Goal: Task Accomplishment & Management: Use online tool/utility

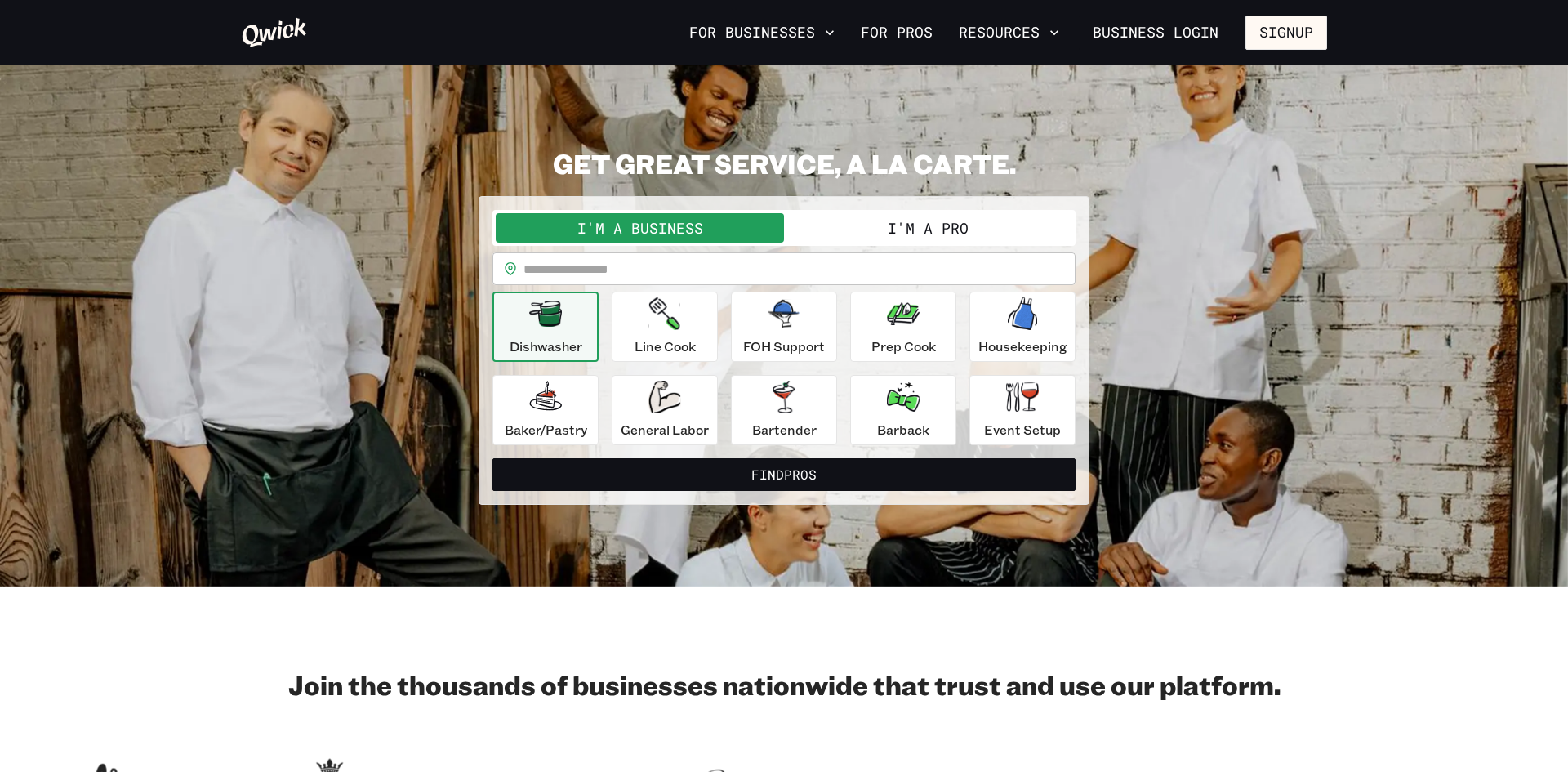
click at [858, 234] on button "I'm a Pro" at bounding box center [928, 228] width 288 height 29
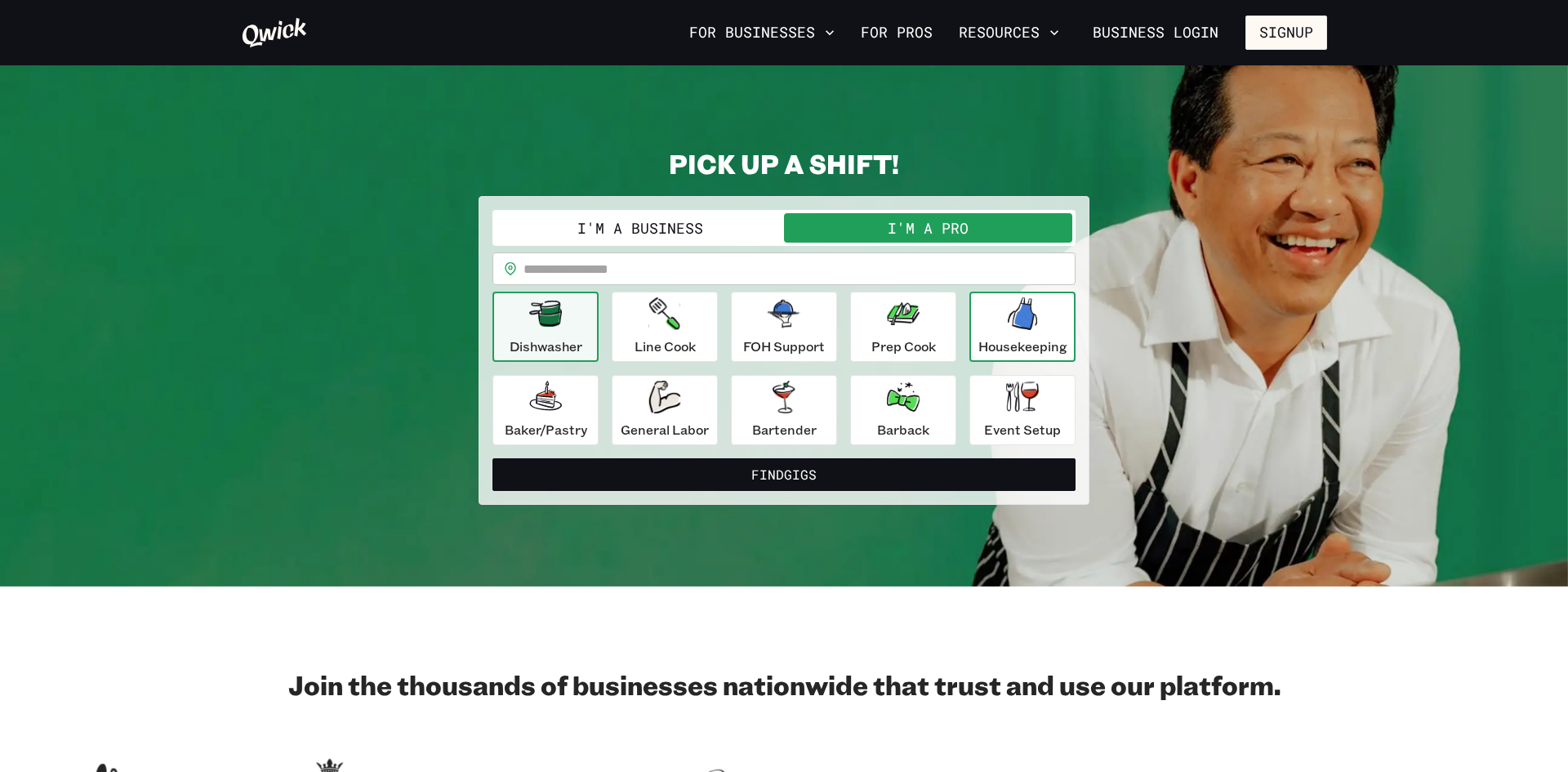
click at [1018, 323] on icon "button" at bounding box center [1022, 313] width 29 height 33
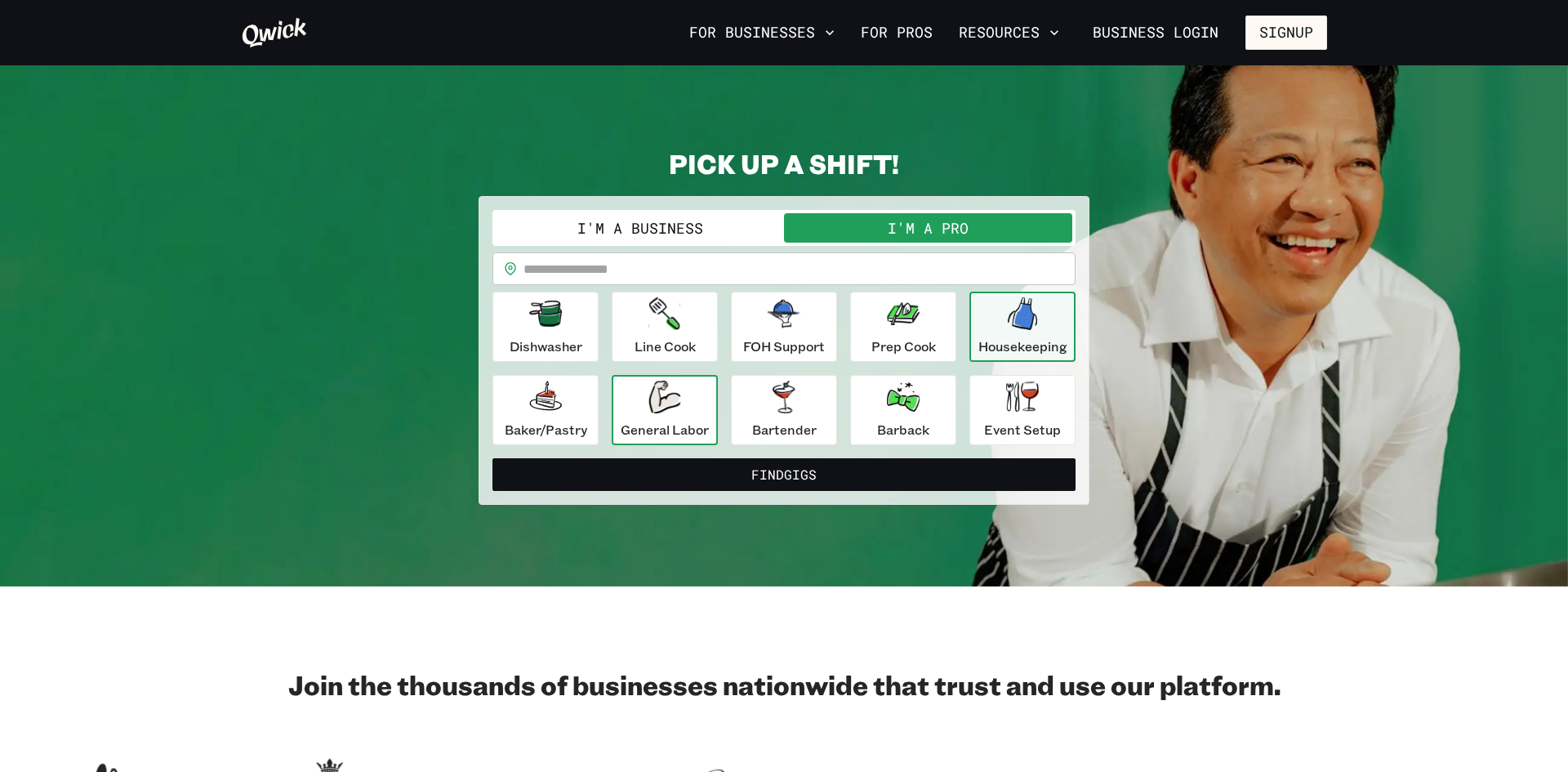
click at [688, 389] on div "General Labor" at bounding box center [665, 410] width 88 height 59
click at [1006, 322] on icon "button" at bounding box center [1022, 313] width 33 height 33
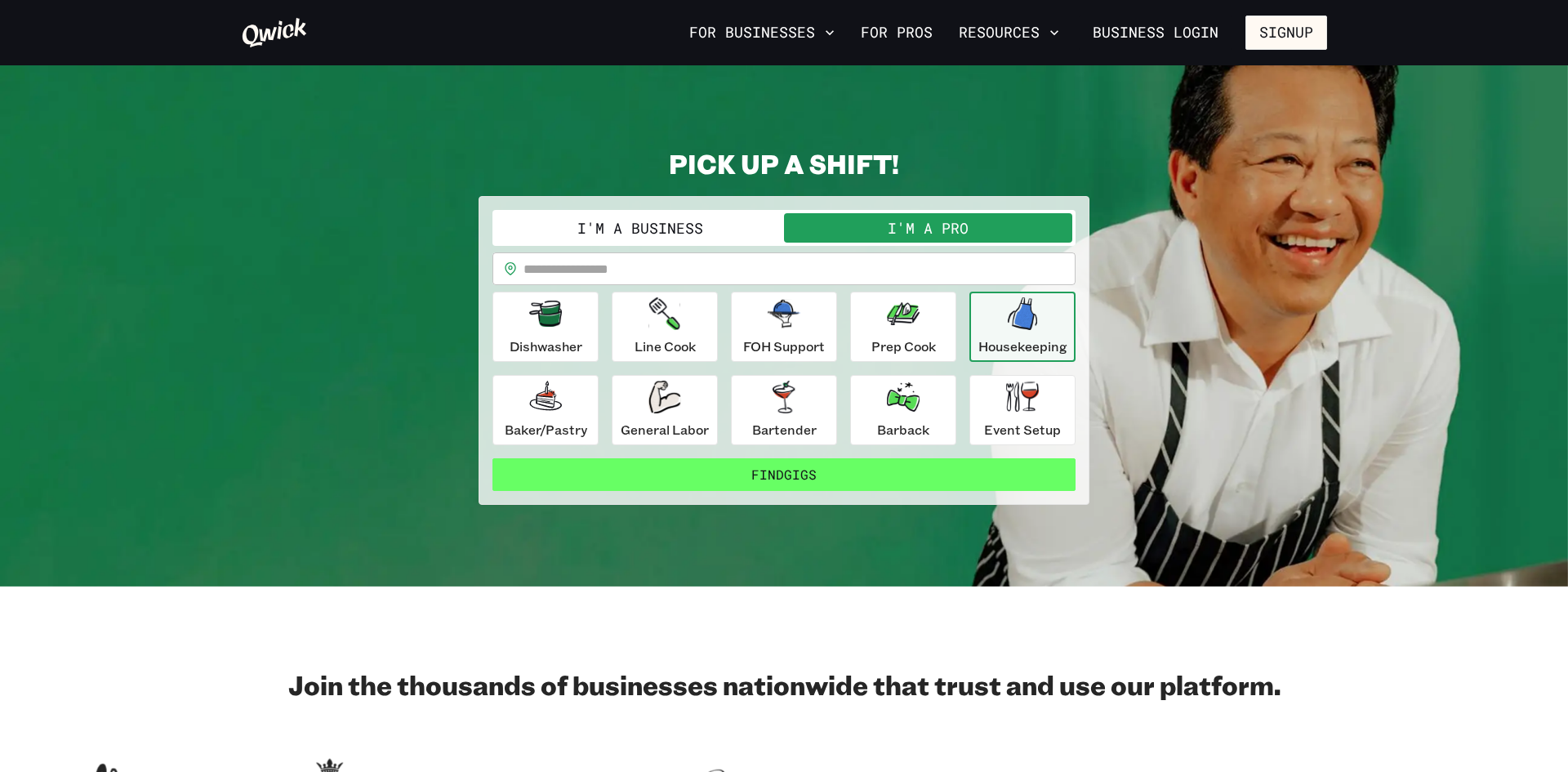
click at [932, 469] on button "Find Gigs" at bounding box center [784, 474] width 584 height 33
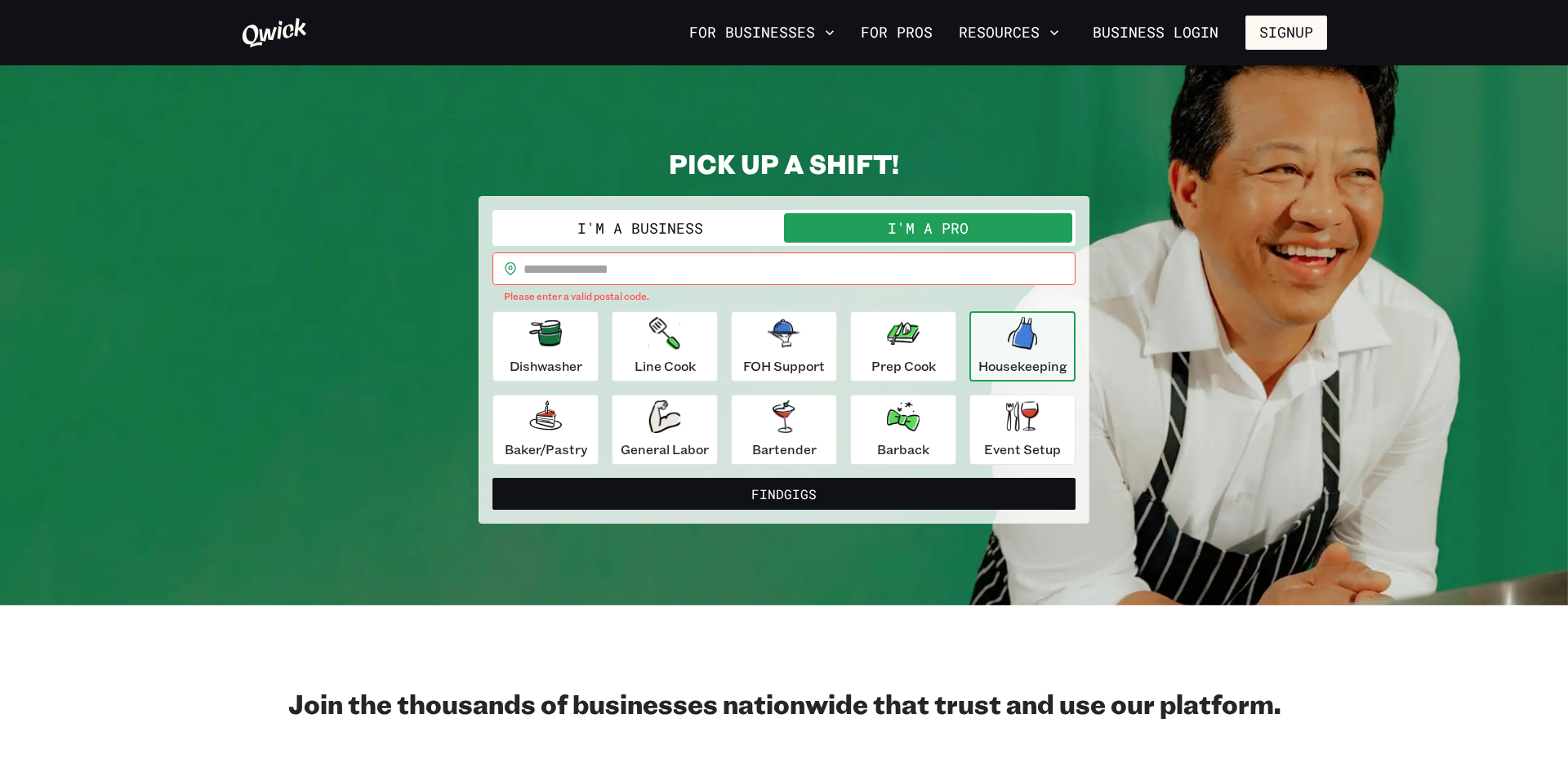
click at [825, 261] on input "text" at bounding box center [799, 269] width 553 height 33
type input "*****"
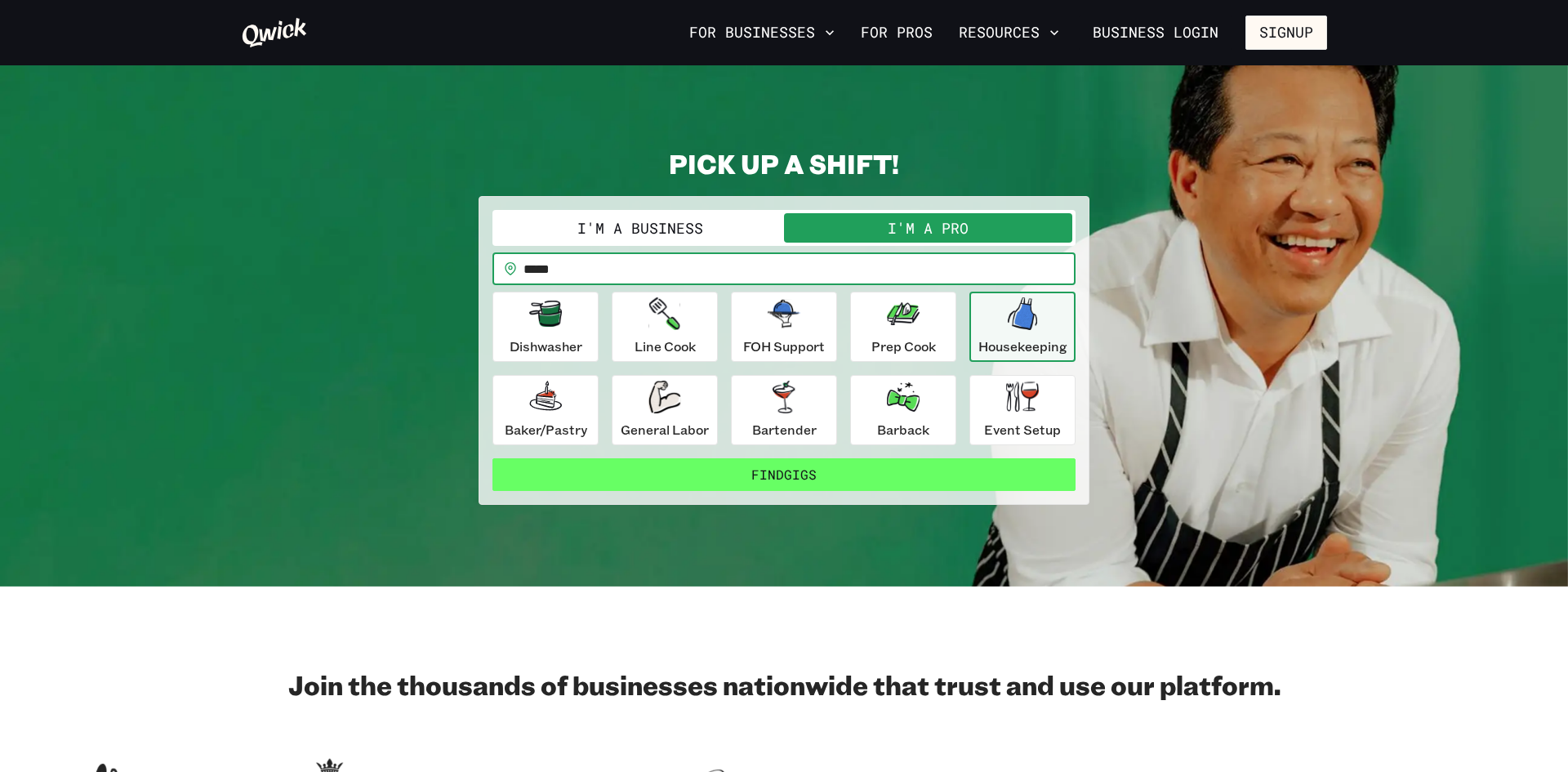
click at [742, 465] on button "Find Gigs" at bounding box center [784, 474] width 584 height 33
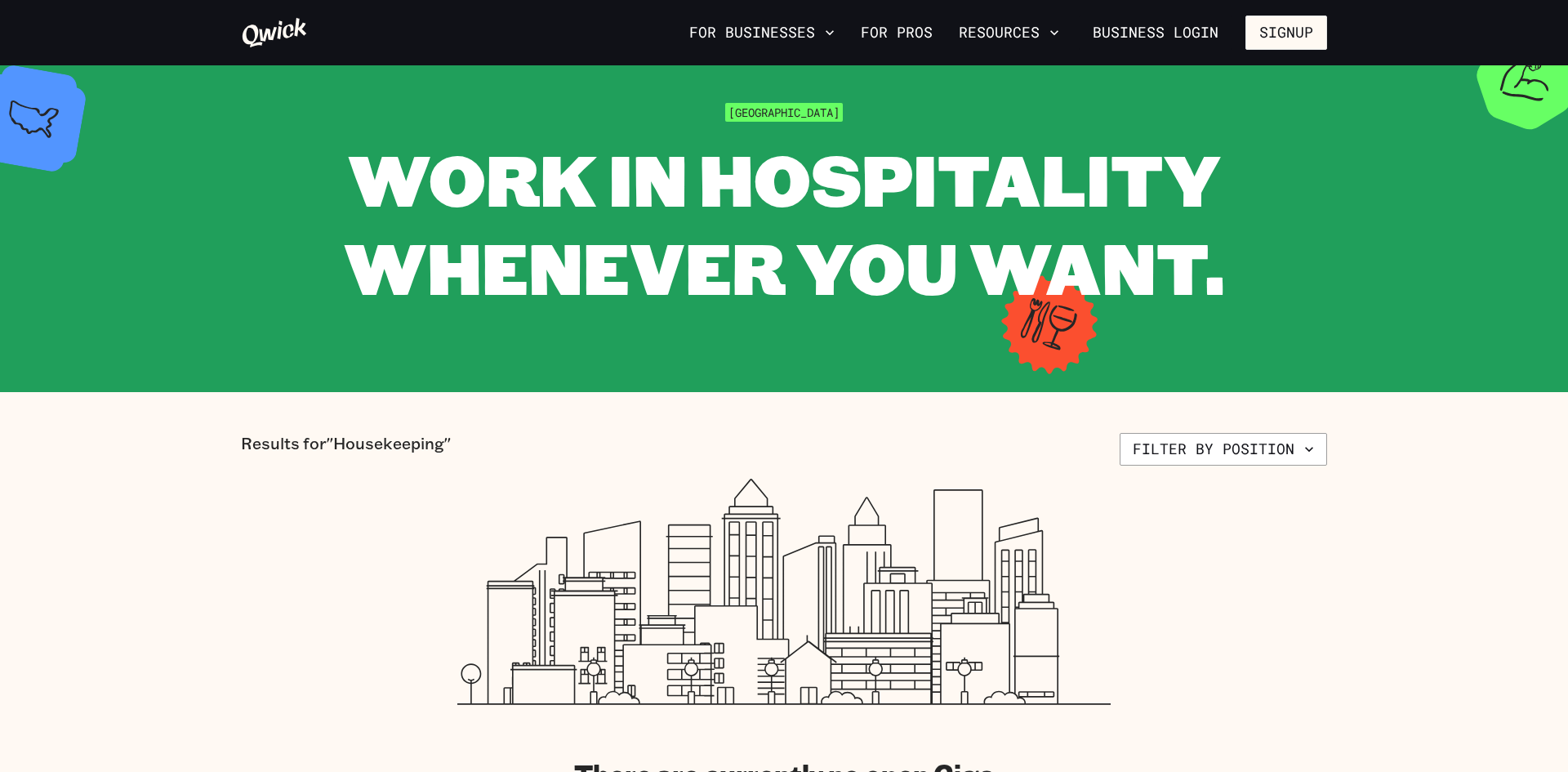
scroll to position [38, 0]
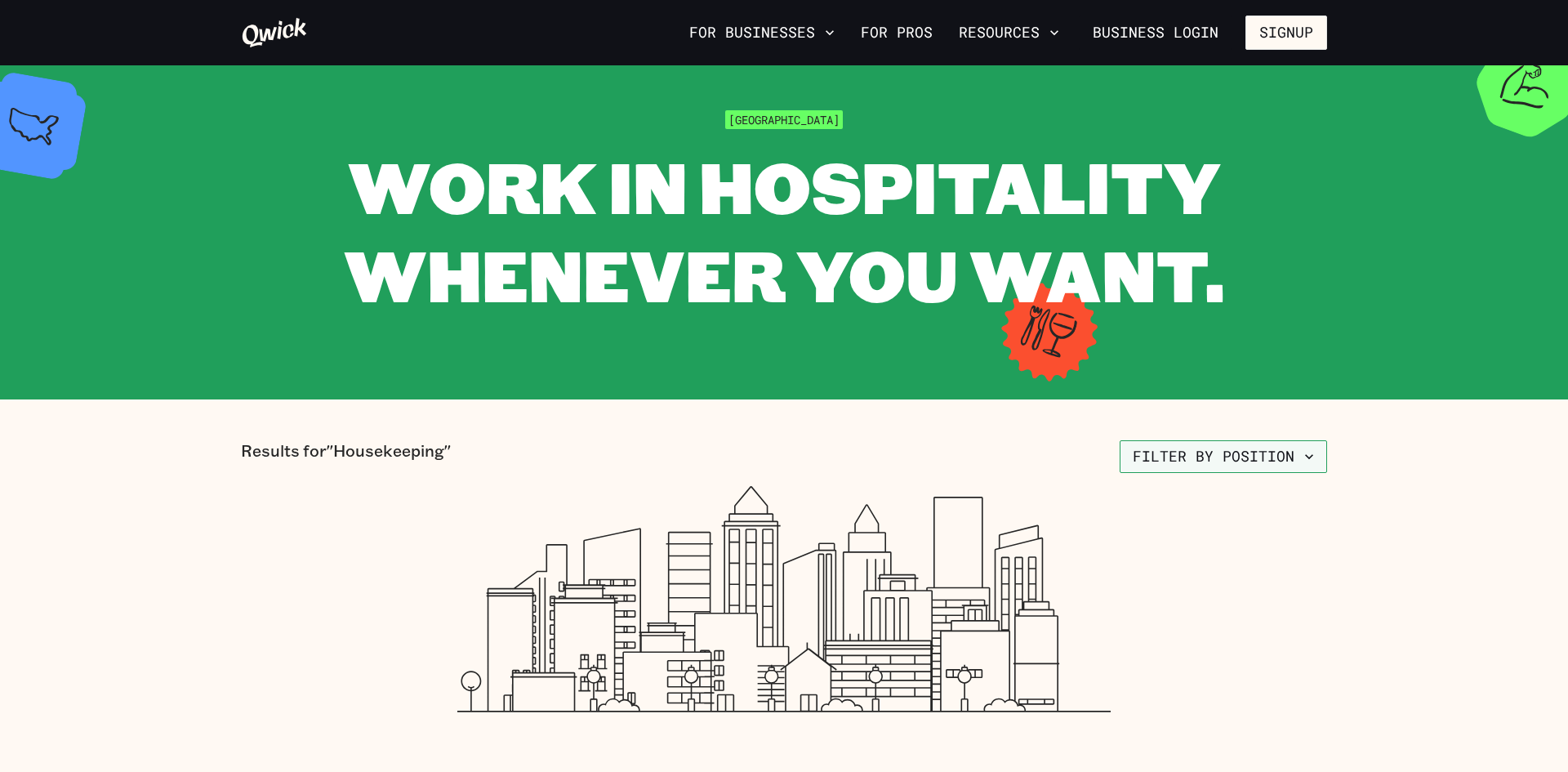
click at [1186, 460] on button "Filter by position" at bounding box center [1224, 456] width 208 height 33
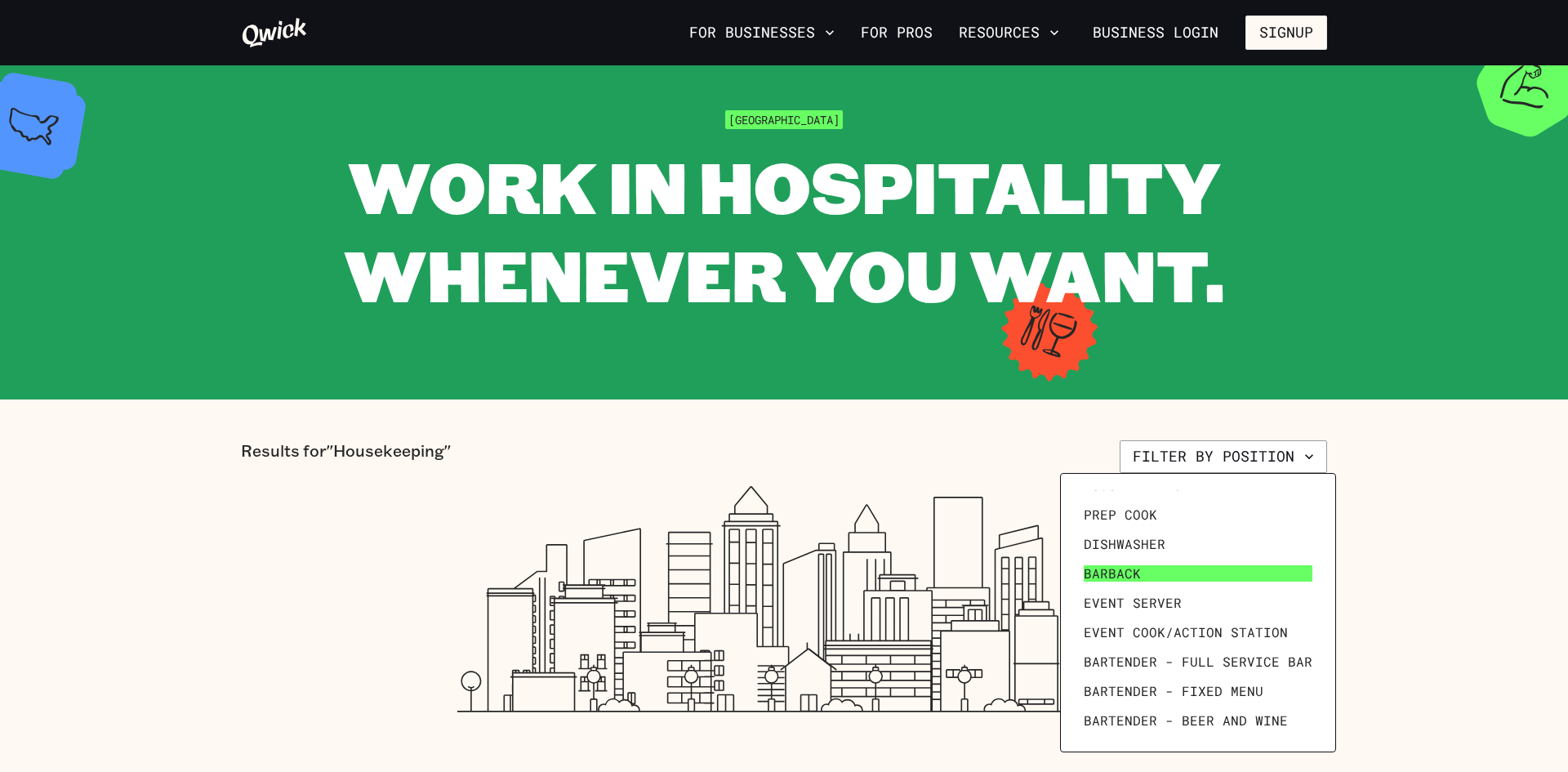
scroll to position [0, 0]
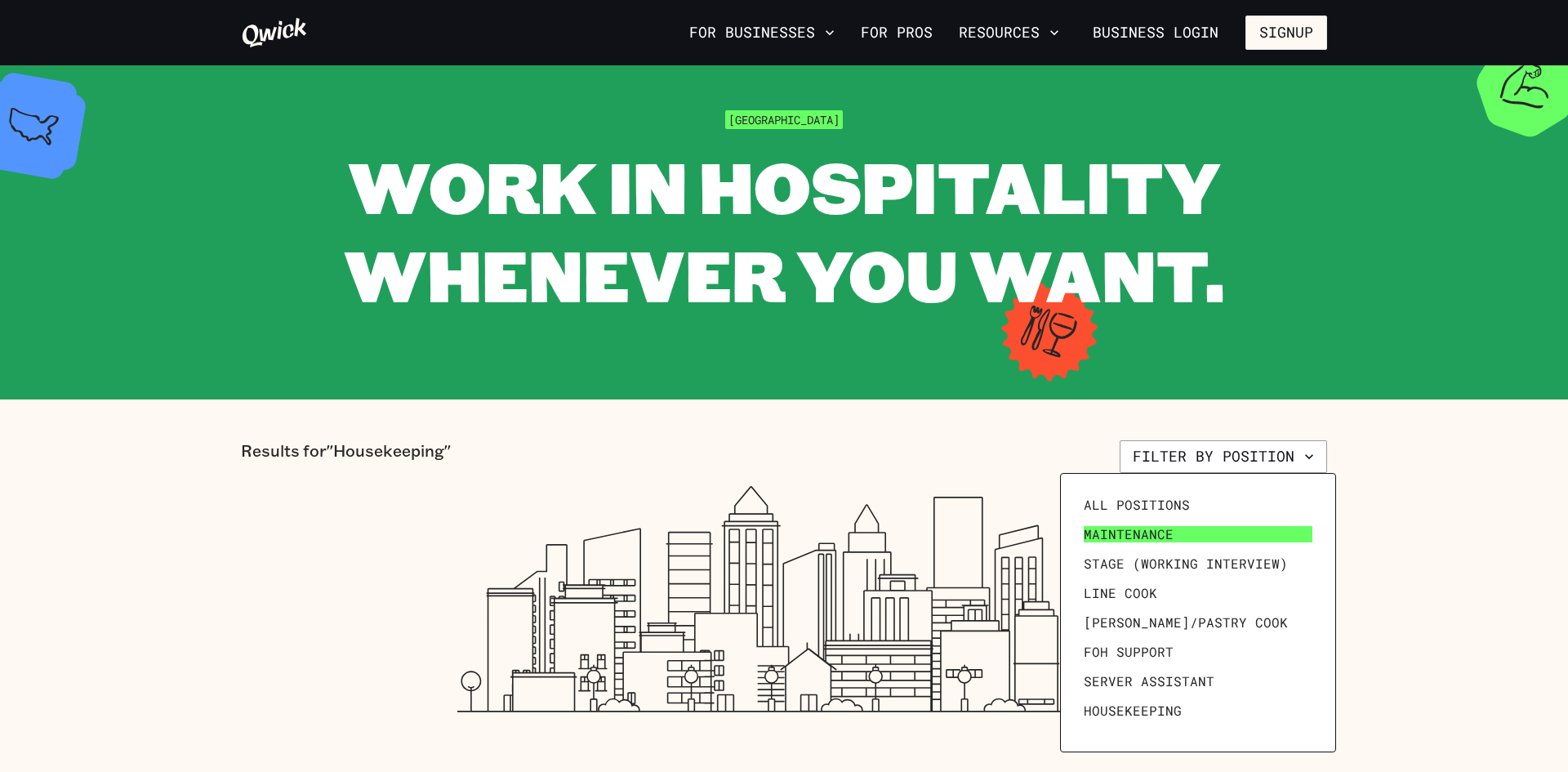
click at [1179, 543] on link "Maintenance" at bounding box center [1198, 534] width 242 height 29
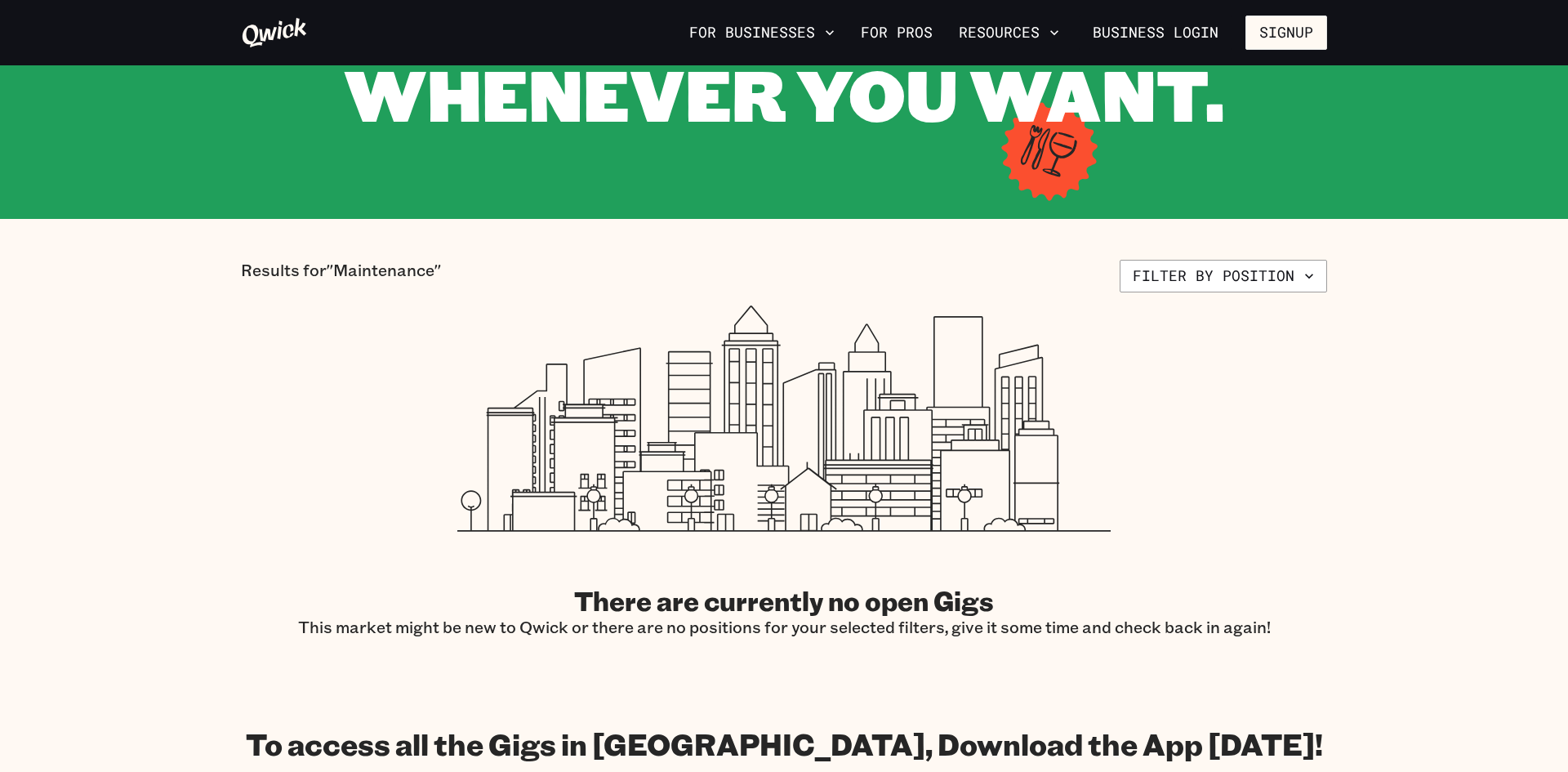
scroll to position [228, 0]
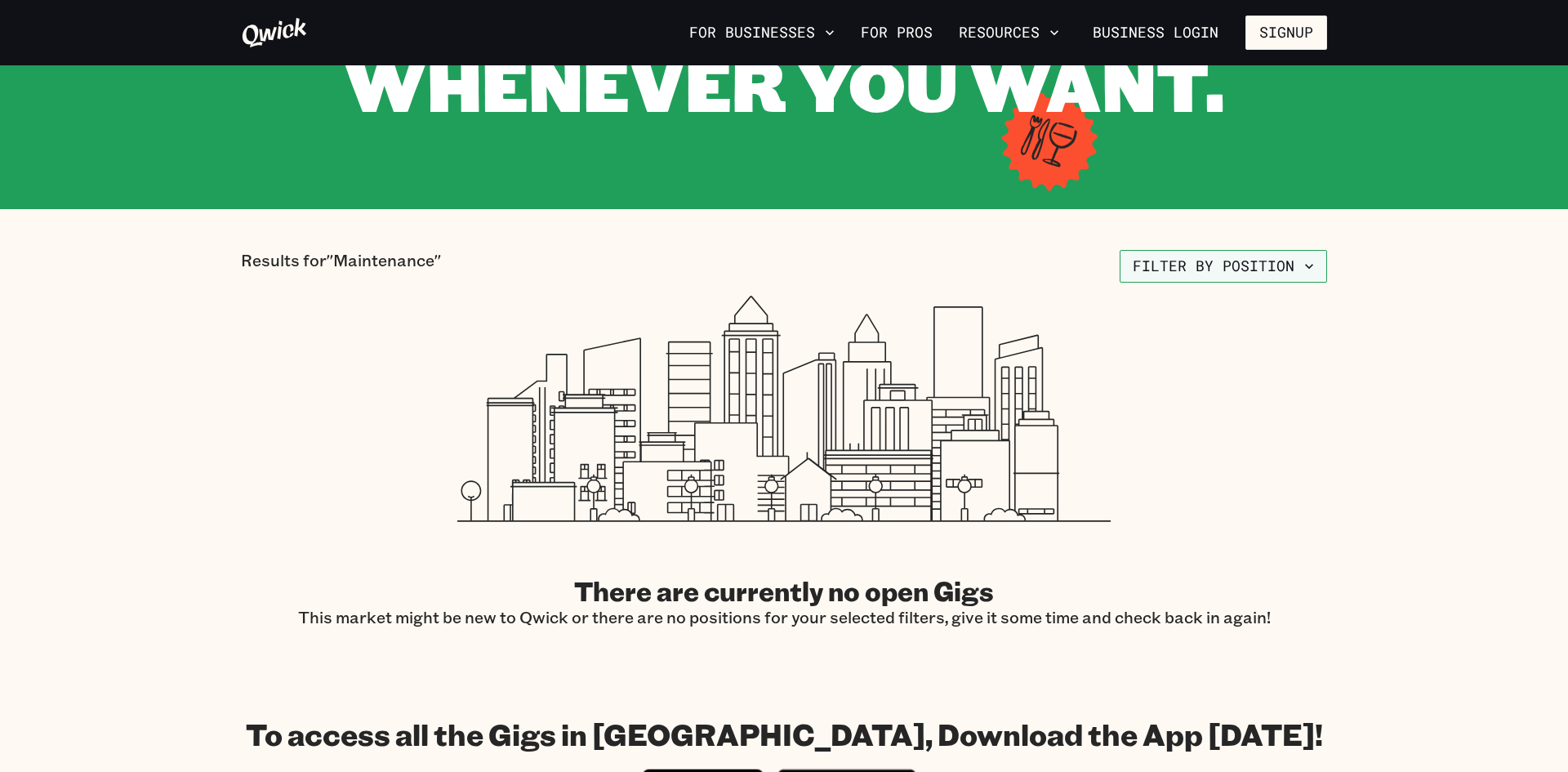
click at [1239, 269] on button "Filter by position" at bounding box center [1224, 266] width 208 height 33
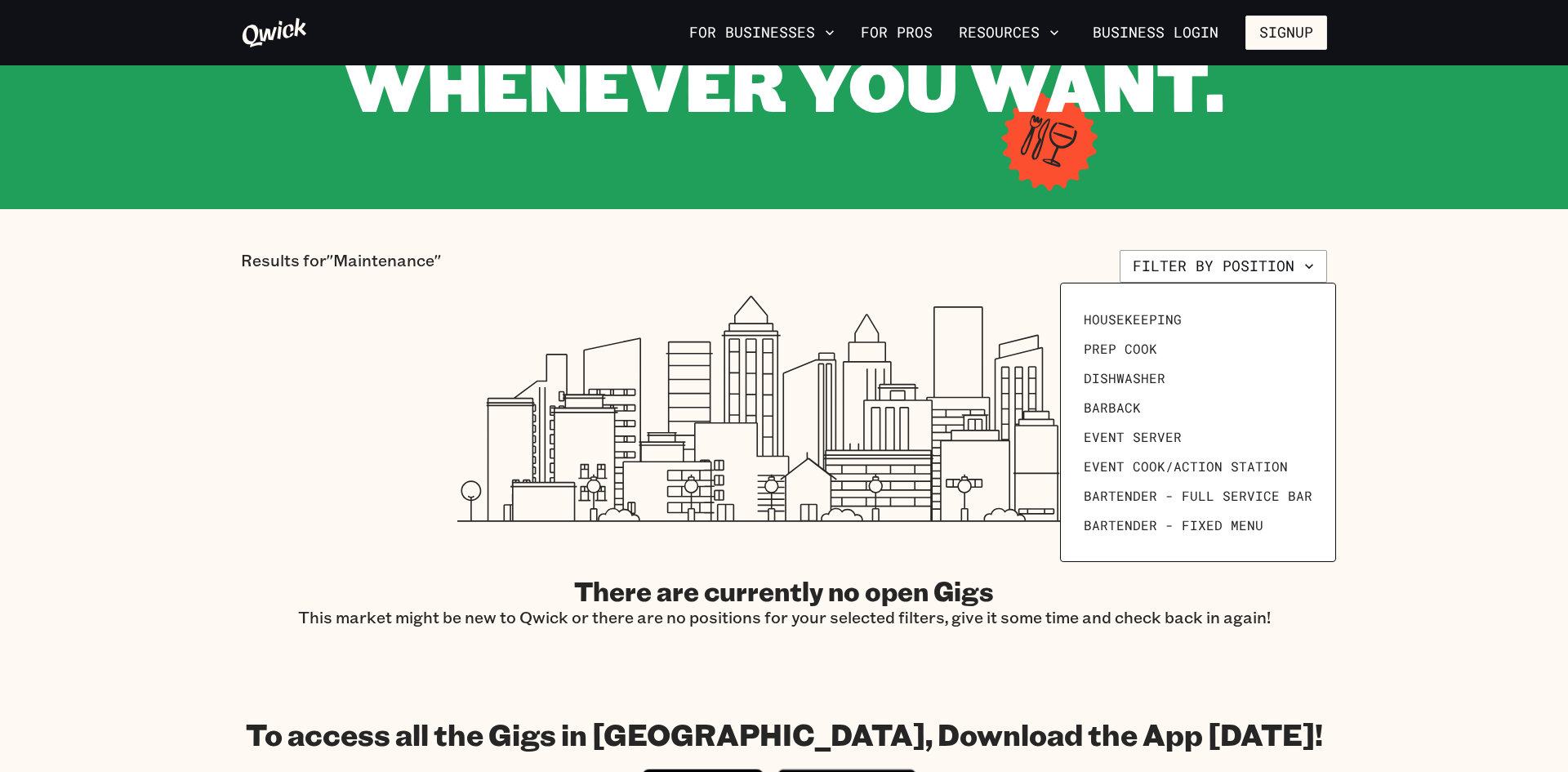
scroll to position [225, 0]
